Goal: Use online tool/utility: Utilize a website feature to perform a specific function

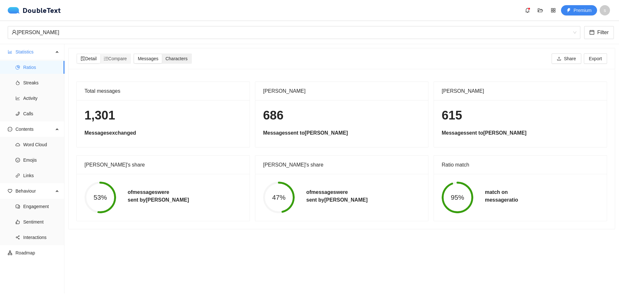
click at [176, 59] on span "Characters" at bounding box center [176, 58] width 22 height 5
click at [162, 54] on input "Characters" at bounding box center [162, 54] width 0 height 0
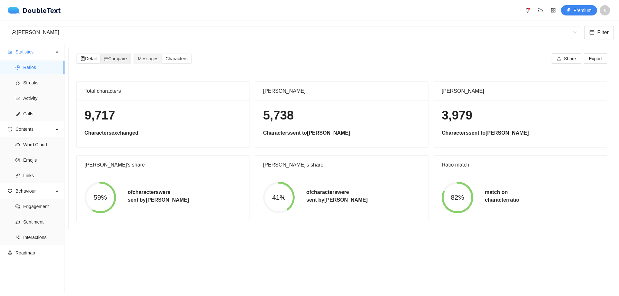
click at [120, 59] on span "Compare" at bounding box center [115, 58] width 23 height 5
click at [100, 54] on input "Compare" at bounding box center [100, 54] width 0 height 0
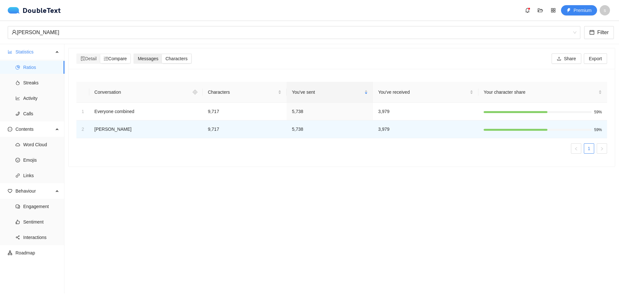
click at [153, 57] on span "Messages" at bounding box center [148, 58] width 21 height 5
click at [134, 54] on input "Messages" at bounding box center [134, 54] width 0 height 0
click at [88, 60] on span "Detail" at bounding box center [89, 58] width 16 height 5
click at [77, 54] on input "Detail" at bounding box center [77, 54] width 0 height 0
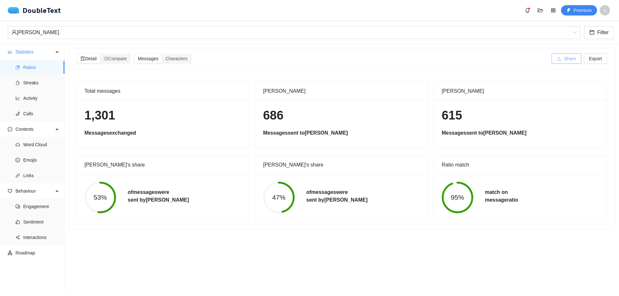
click at [563, 60] on span "Share" at bounding box center [569, 58] width 12 height 7
click at [589, 61] on span "Export" at bounding box center [595, 58] width 13 height 7
click at [357, 34] on div "[PERSON_NAME]" at bounding box center [291, 32] width 559 height 12
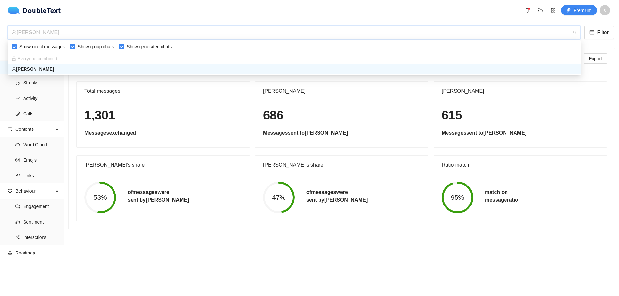
click at [249, 14] on div "DoubleText Premium s" at bounding box center [311, 10] width 606 height 10
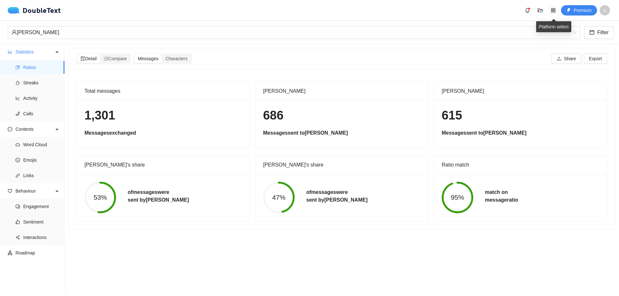
click at [550, 10] on icon "appstore" at bounding box center [552, 10] width 5 height 5
click at [538, 12] on icon "folder-open" at bounding box center [539, 10] width 5 height 5
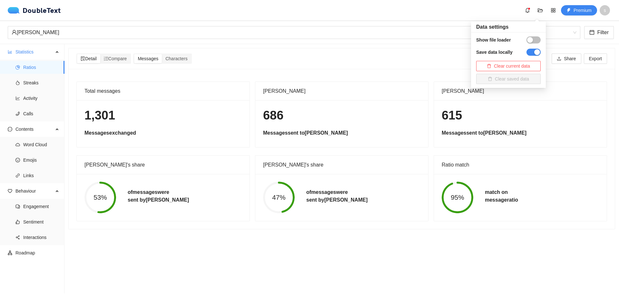
click at [607, 11] on span "s" at bounding box center [604, 10] width 10 height 10
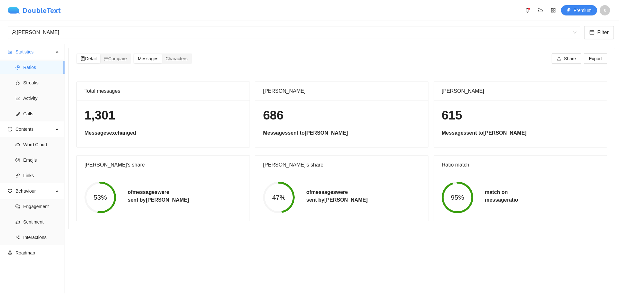
click at [16, 11] on img at bounding box center [15, 10] width 15 height 6
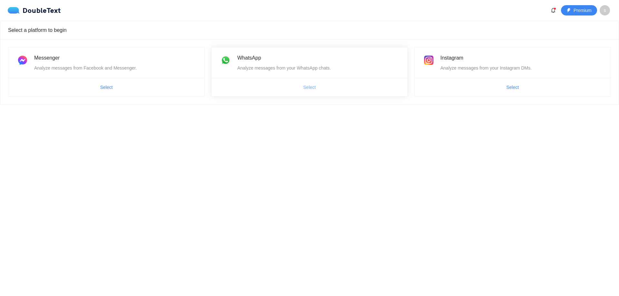
click at [314, 86] on span "Select" at bounding box center [309, 87] width 13 height 7
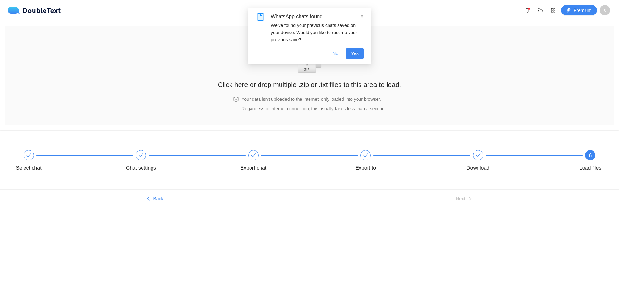
click at [337, 56] on span "No" at bounding box center [335, 53] width 6 height 7
